Goal: Transaction & Acquisition: Purchase product/service

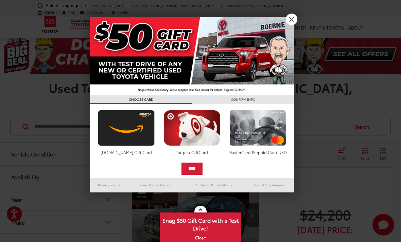
click at [292, 19] on link "X" at bounding box center [292, 20] width 12 height 12
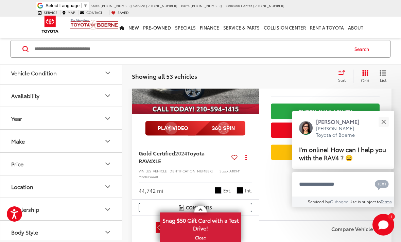
scroll to position [157, 0]
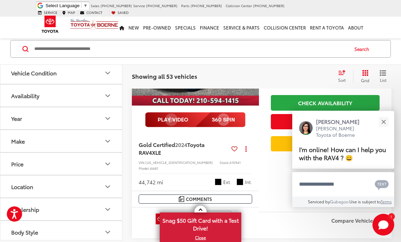
click at [384, 129] on button "Close" at bounding box center [383, 121] width 15 height 15
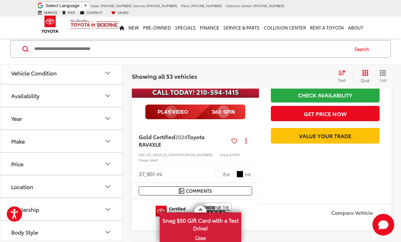
scroll to position [1613, 0]
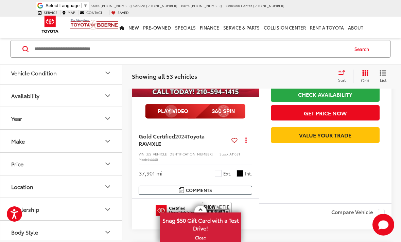
click at [109, 120] on icon "Year" at bounding box center [108, 118] width 8 height 8
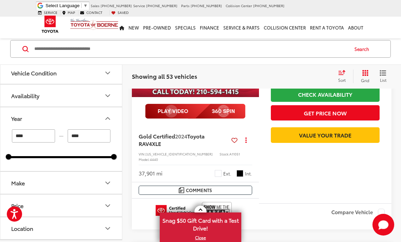
click at [97, 139] on input "****" at bounding box center [89, 135] width 43 height 13
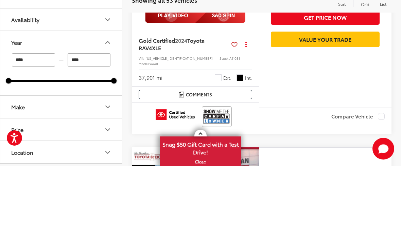
click at [43, 129] on input "****" at bounding box center [33, 135] width 43 height 13
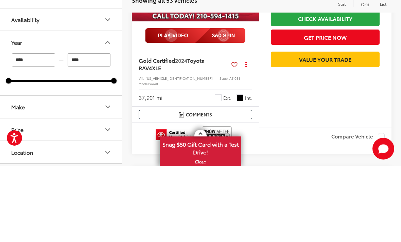
type input "****"
click at [95, 129] on input "****" at bounding box center [89, 135] width 43 height 13
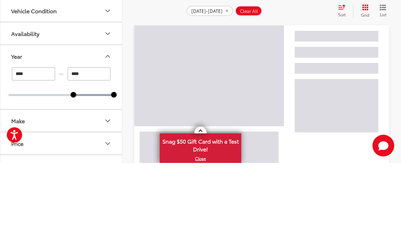
scroll to position [123, 0]
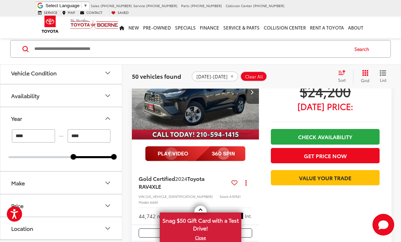
click at [89, 136] on input "****" at bounding box center [89, 135] width 43 height 13
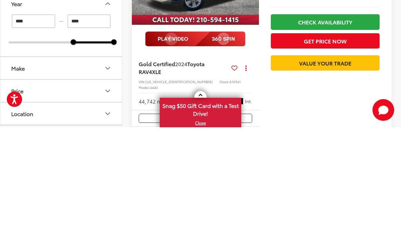
type input "****"
click at [108, 182] on icon "Make" at bounding box center [108, 183] width 4 height 2
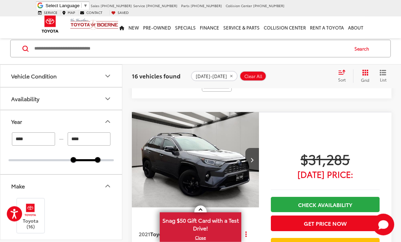
scroll to position [1961, 0]
click at [221, 120] on img "2021 Toyota RAV4 Hybrid XSE 0" at bounding box center [195, 160] width 128 height 96
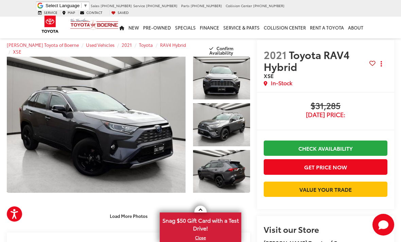
scroll to position [42, 0]
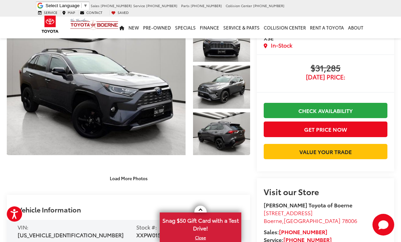
click at [200, 177] on div "Load More Photos" at bounding box center [128, 179] width 243 height 12
click at [136, 181] on button "Load More Photos" at bounding box center [128, 179] width 47 height 12
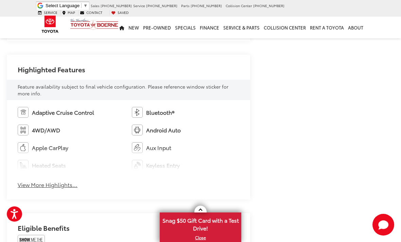
scroll to position [544, 0]
click at [60, 183] on button "View More Highlights..." at bounding box center [48, 185] width 60 height 8
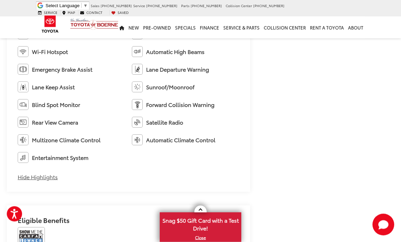
scroll to position [666, 0]
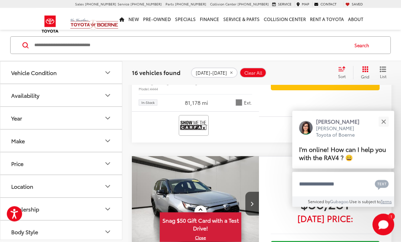
scroll to position [2489, 0]
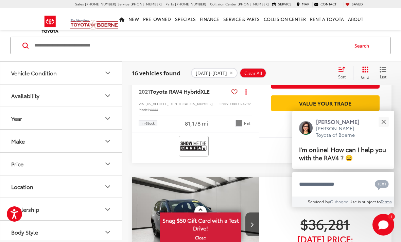
click at [108, 138] on icon "Make" at bounding box center [108, 141] width 8 height 8
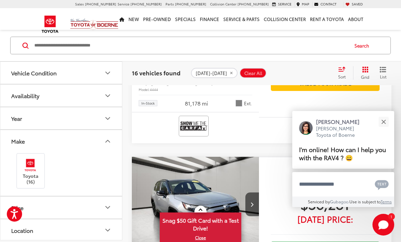
click at [96, 232] on button "Location" at bounding box center [61, 230] width 122 height 22
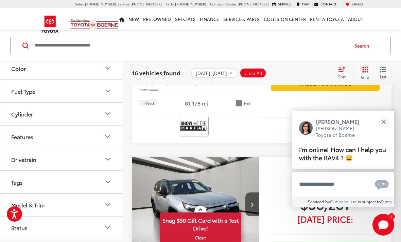
scroll to position [258, 0]
click at [110, 208] on icon "Model & Trim" at bounding box center [108, 205] width 8 height 8
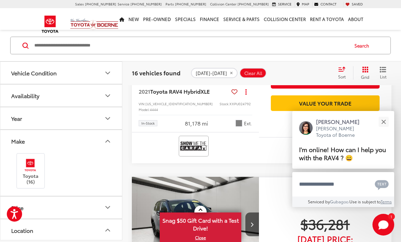
scroll to position [0, 0]
click at [104, 46] on input "Search by Make, Model, or Keyword" at bounding box center [191, 45] width 314 height 16
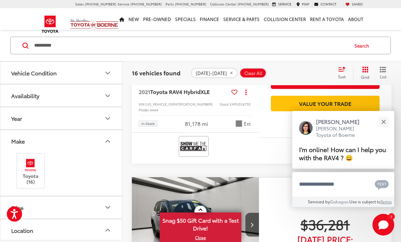
type input "**********"
click at [335, 70] on link "Check Availability" at bounding box center [325, 62] width 109 height 15
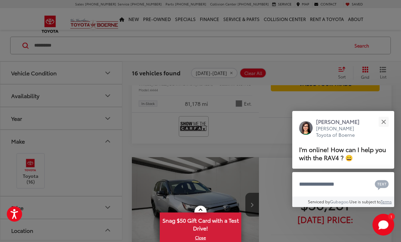
scroll to position [2489, 0]
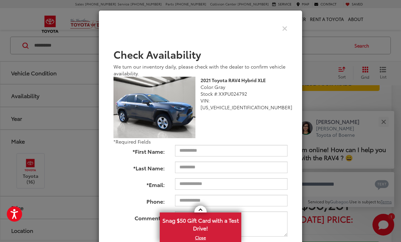
click at [286, 31] on icon "Close" at bounding box center [284, 27] width 5 height 7
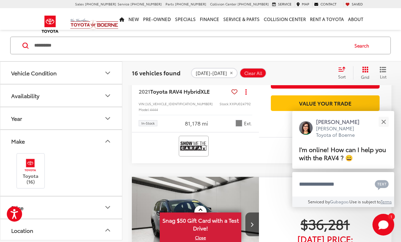
click at [107, 72] on icon "Vehicle Condition" at bounding box center [108, 73] width 8 height 8
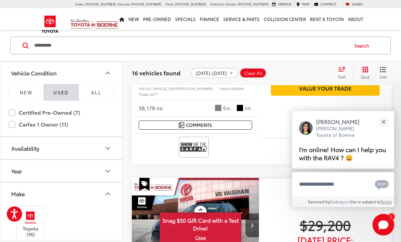
scroll to position [1633, 0]
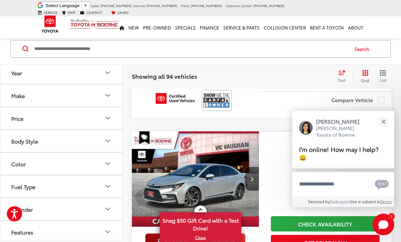
scroll to position [251, 0]
click at [387, 129] on button "Close" at bounding box center [383, 121] width 15 height 15
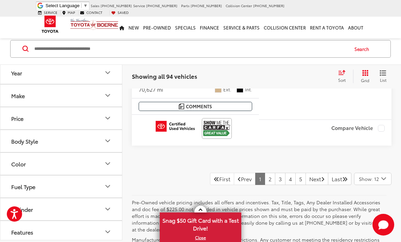
scroll to position [2867, 0]
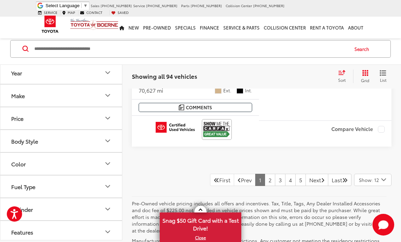
click at [275, 174] on link "3" at bounding box center [280, 180] width 11 height 12
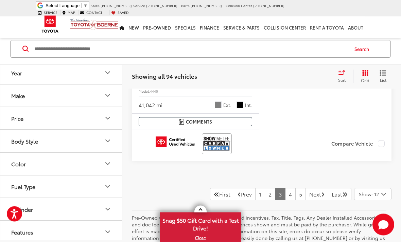
scroll to position [2866, 0]
click at [265, 188] on link "2" at bounding box center [270, 194] width 11 height 12
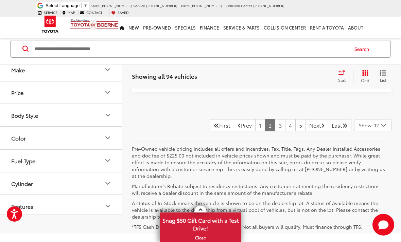
scroll to position [2881, 0]
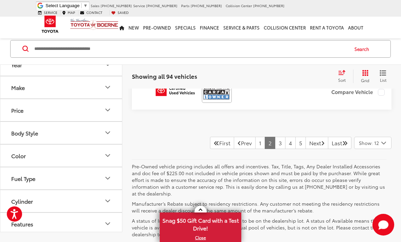
click at [285, 137] on link "4" at bounding box center [290, 143] width 11 height 12
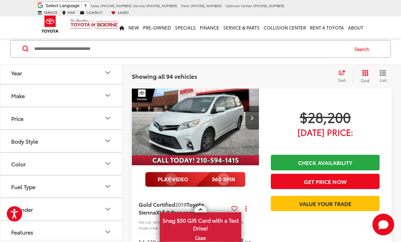
scroll to position [2005, 0]
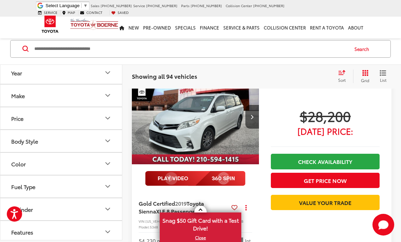
click at [113, 140] on button "Body Style" at bounding box center [61, 141] width 122 height 22
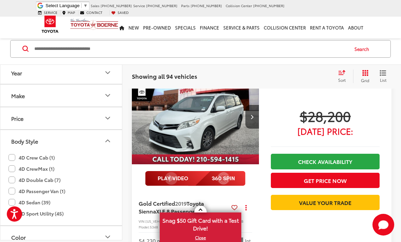
click at [12, 190] on label "4D Passenger Van (1)" at bounding box center [36, 191] width 57 height 11
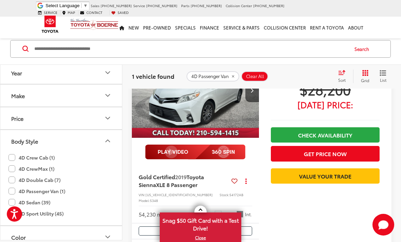
scroll to position [95, 0]
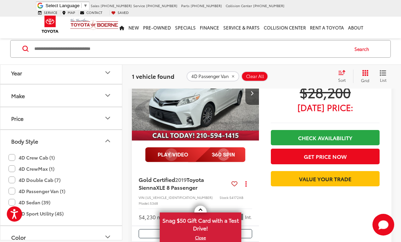
click at [10, 216] on label "4D Sport Utility (45)" at bounding box center [35, 213] width 55 height 11
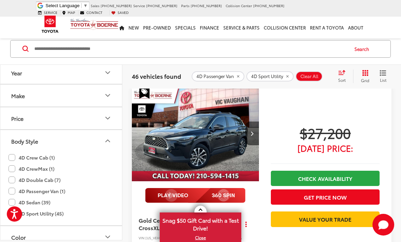
scroll to position [2470, 0]
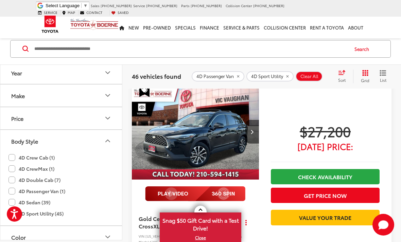
click at [13, 216] on label "4D Sport Utility (45)" at bounding box center [35, 213] width 55 height 11
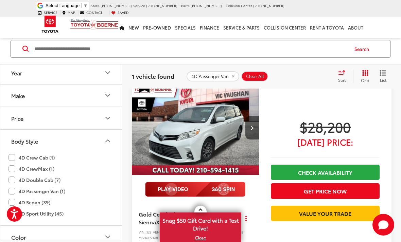
scroll to position [58, 0]
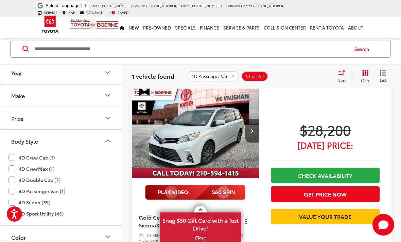
click at [246, 128] on button "Next image" at bounding box center [252, 131] width 14 height 24
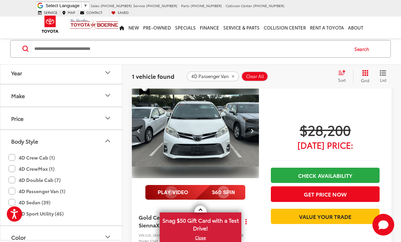
click at [257, 131] on button "Next image" at bounding box center [252, 131] width 14 height 24
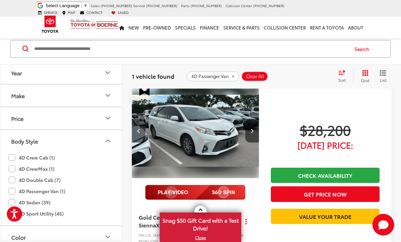
click at [258, 128] on button "Next image" at bounding box center [252, 131] width 14 height 24
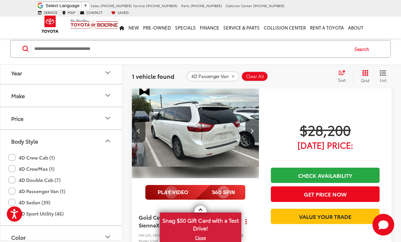
click at [257, 127] on button "Next image" at bounding box center [252, 131] width 14 height 24
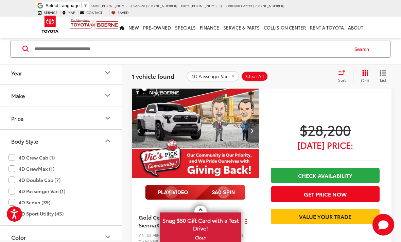
click at [256, 133] on button "Next image" at bounding box center [252, 131] width 14 height 24
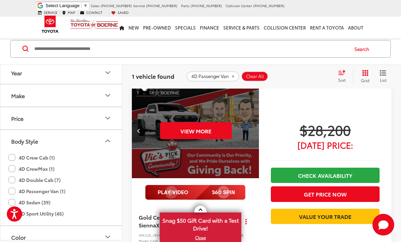
scroll to position [0, 640]
click at [210, 134] on button "View More" at bounding box center [196, 130] width 72 height 17
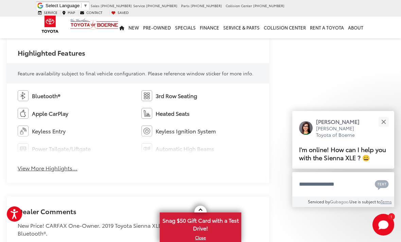
scroll to position [393, 0]
click at [62, 168] on button "View More Highlights..." at bounding box center [48, 168] width 60 height 8
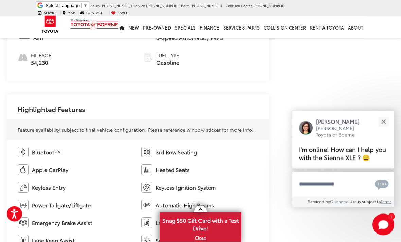
scroll to position [327, 0]
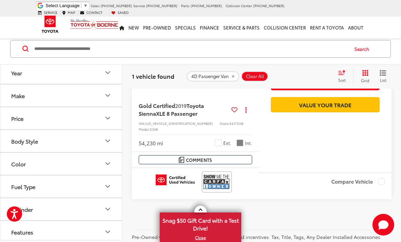
scroll to position [169, 0]
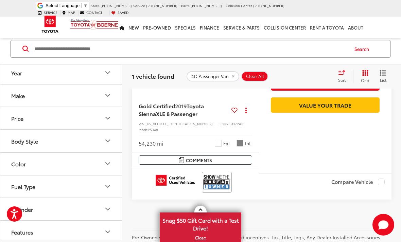
click at [110, 189] on icon "Fuel Type" at bounding box center [108, 187] width 8 height 8
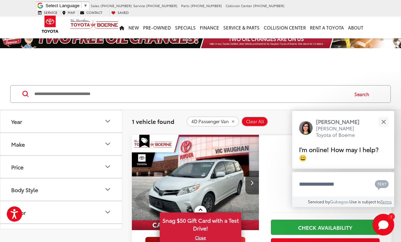
scroll to position [0, 0]
